Goal: Task Accomplishment & Management: Manage account settings

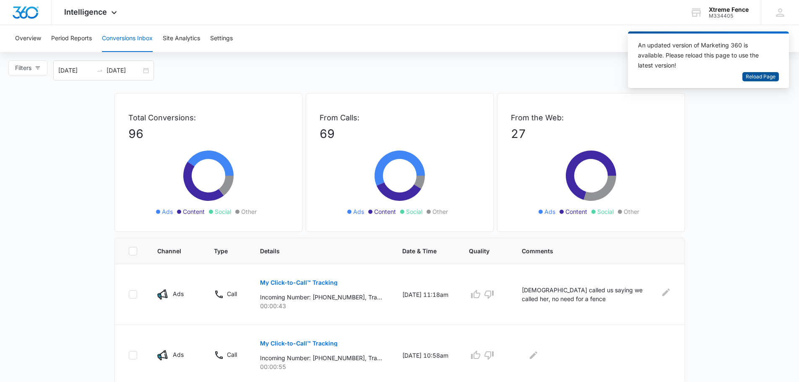
click at [762, 79] on span "Reload Page" at bounding box center [761, 77] width 30 height 8
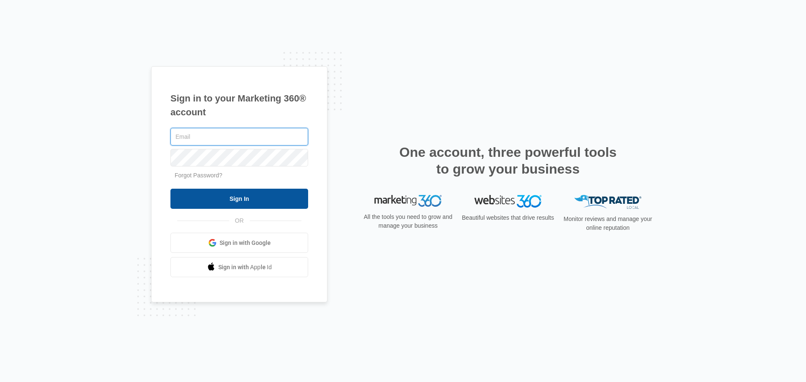
type input "[PERSON_NAME][EMAIL_ADDRESS][DOMAIN_NAME]"
click at [241, 205] on input "Sign In" at bounding box center [239, 199] width 138 height 20
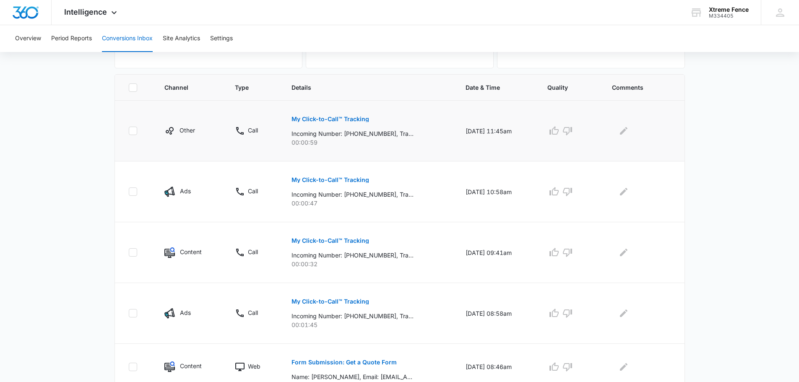
scroll to position [168, 0]
